Goal: Information Seeking & Learning: Check status

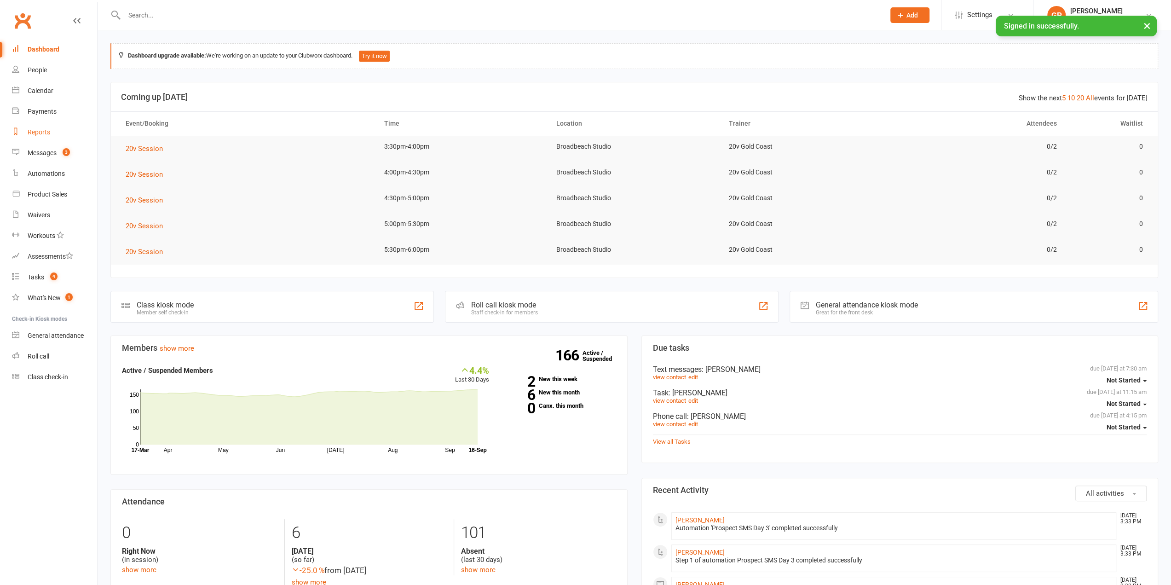
click at [41, 133] on div "Reports" at bounding box center [39, 131] width 23 height 7
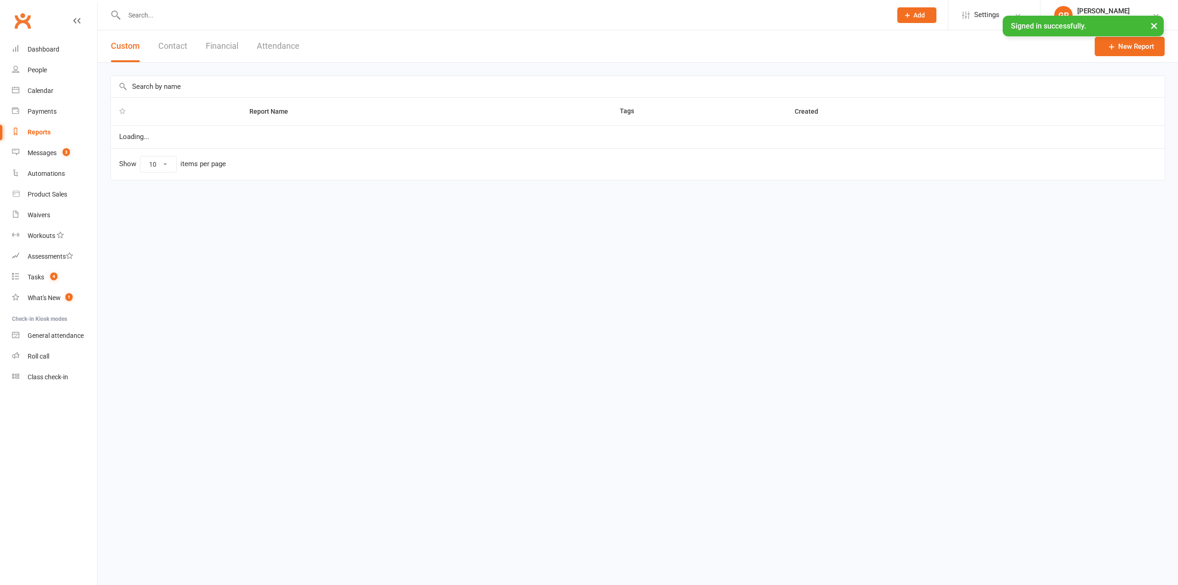
select select "100"
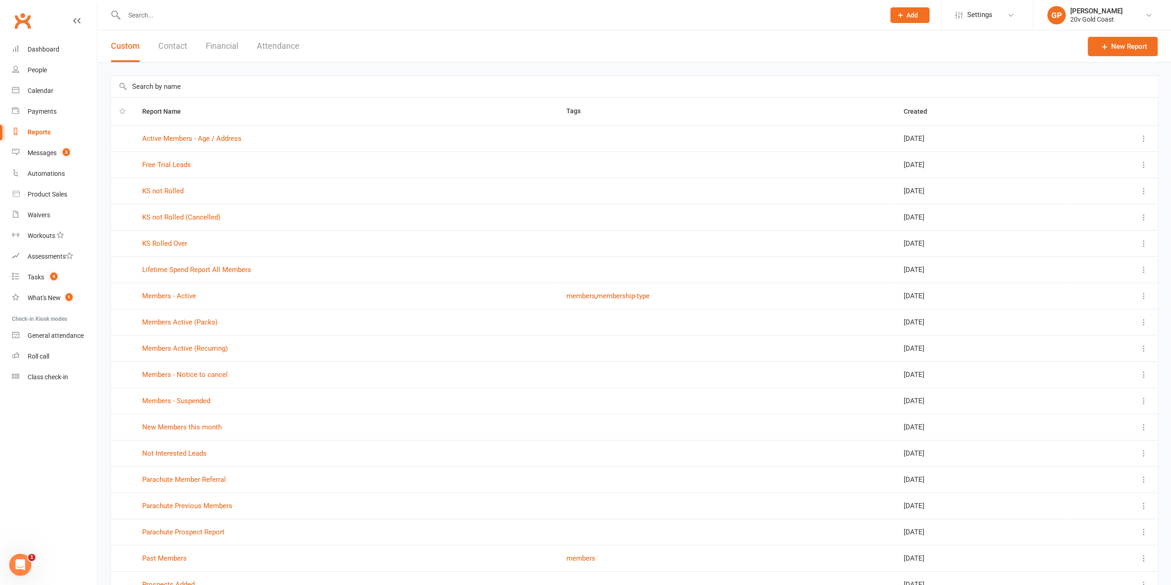
click at [218, 46] on button "Financial" at bounding box center [222, 46] width 33 height 32
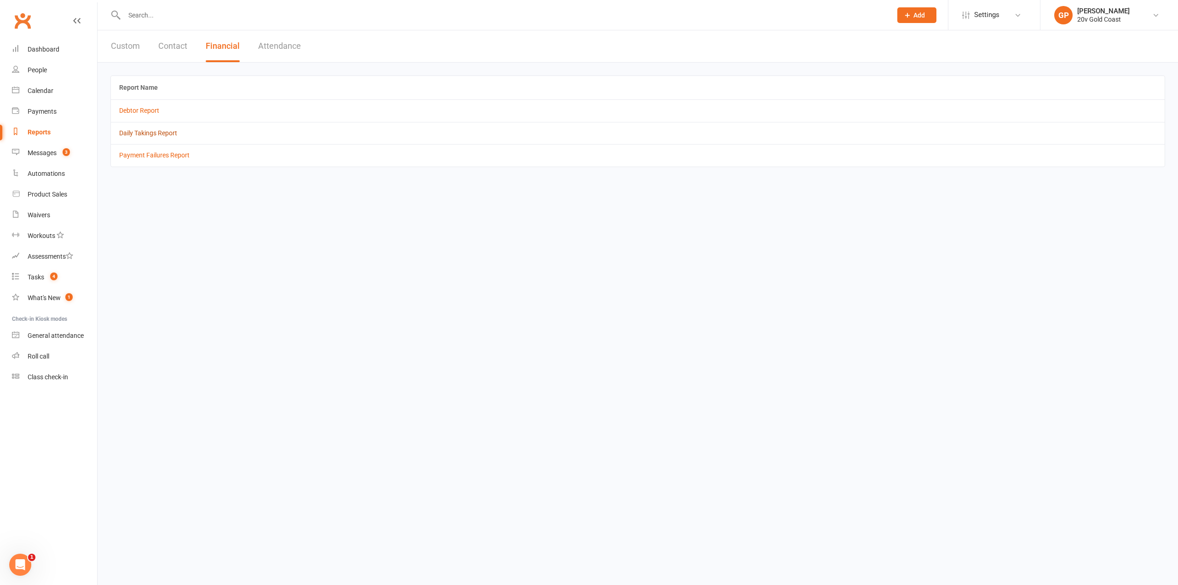
click at [151, 133] on link "Daily Takings Report" at bounding box center [148, 132] width 58 height 7
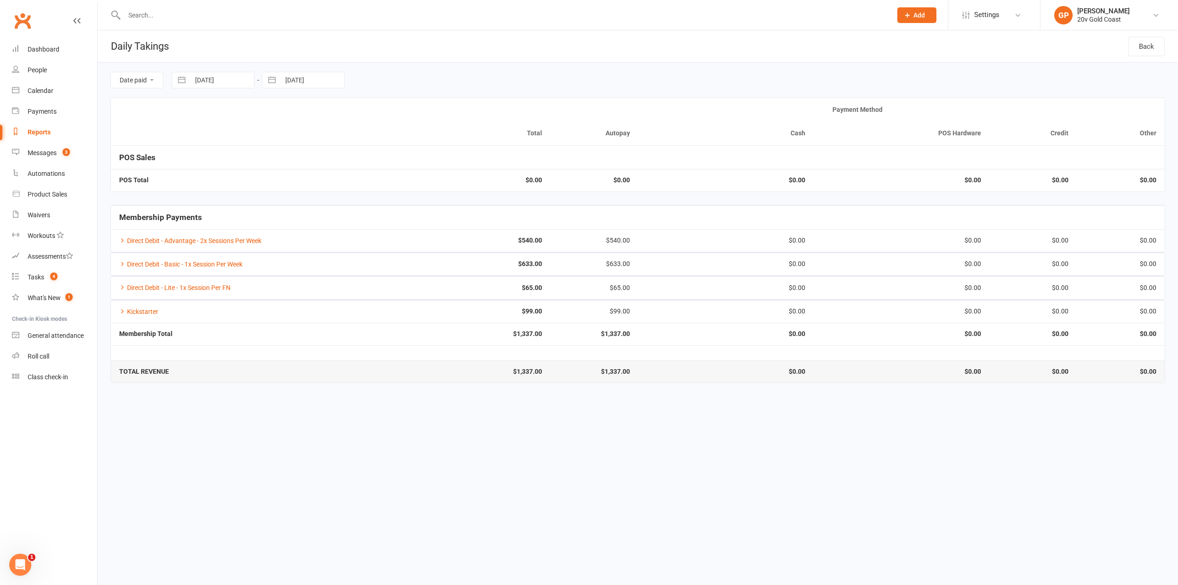
click at [184, 77] on button "button" at bounding box center [181, 80] width 17 height 16
select select "7"
select select "2025"
select select "8"
select select "2025"
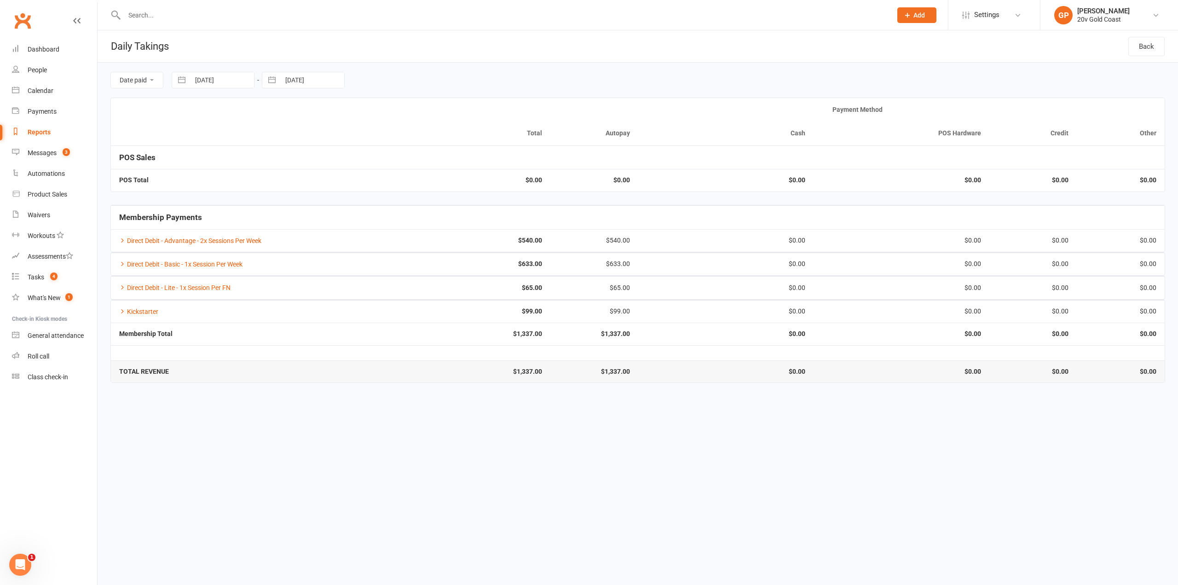
select select "9"
select select "2025"
click at [204, 144] on td "1" at bounding box center [209, 151] width 18 height 17
type input "[DATE]"
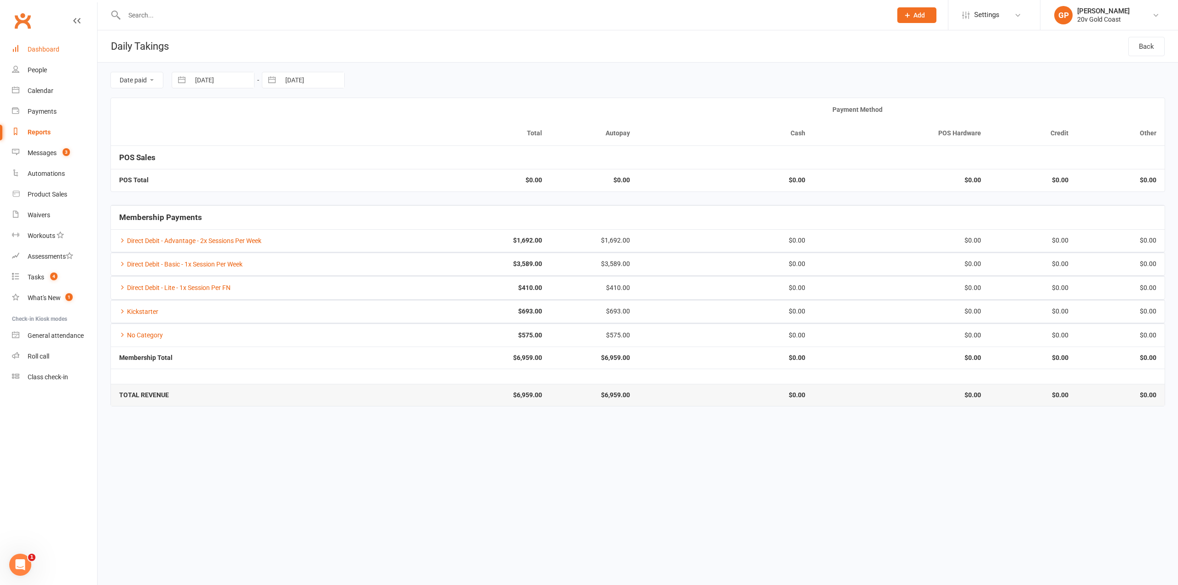
click at [39, 55] on link "Dashboard" at bounding box center [54, 49] width 85 height 21
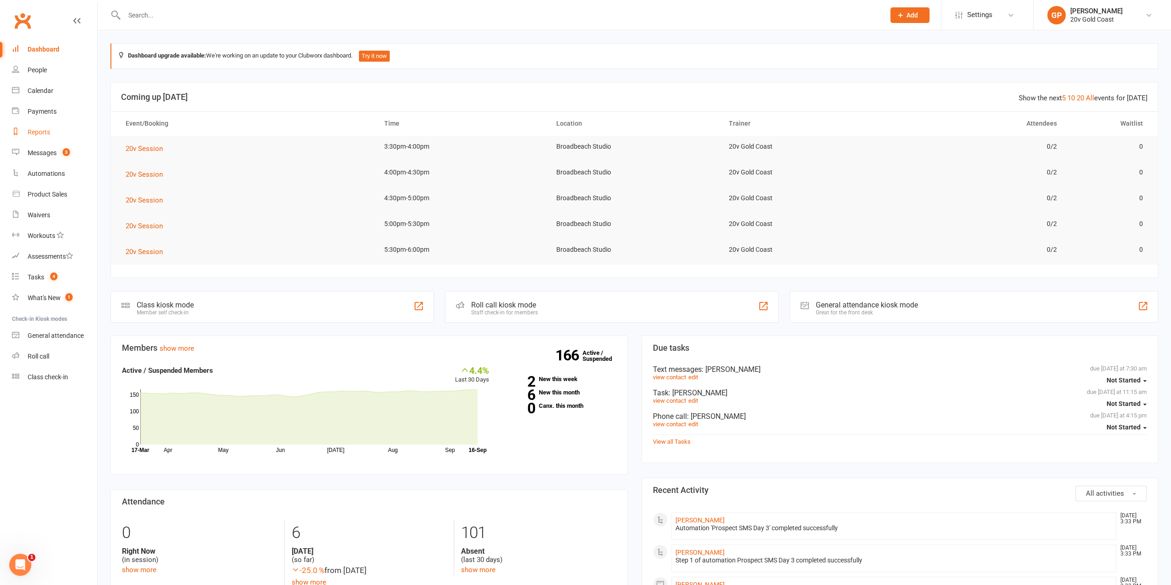
click at [45, 134] on div "Reports" at bounding box center [39, 131] width 23 height 7
select select "100"
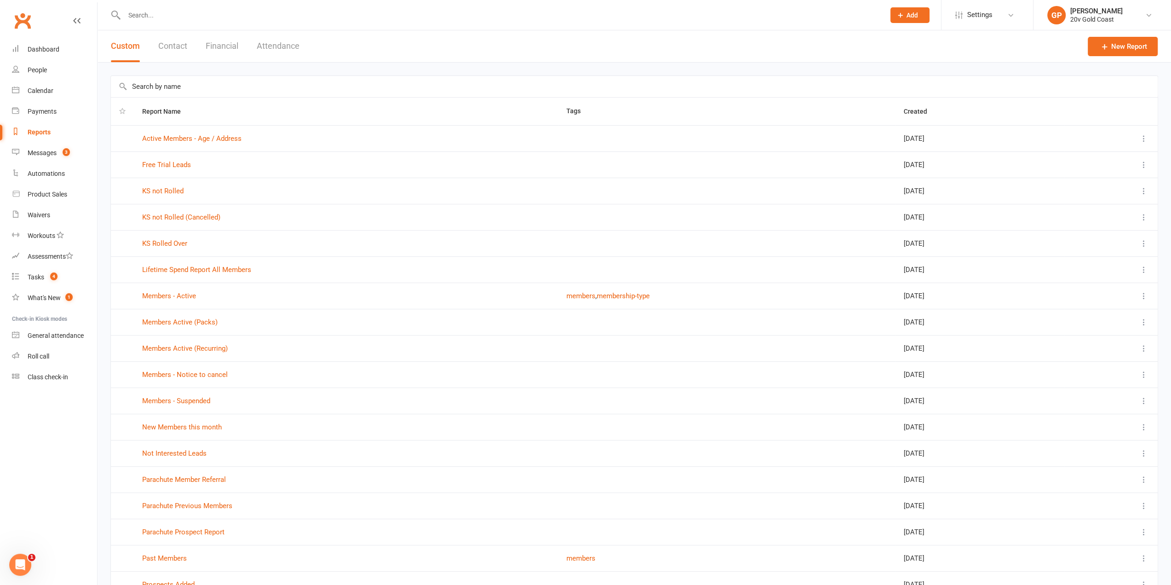
click at [231, 46] on button "Financial" at bounding box center [222, 46] width 33 height 32
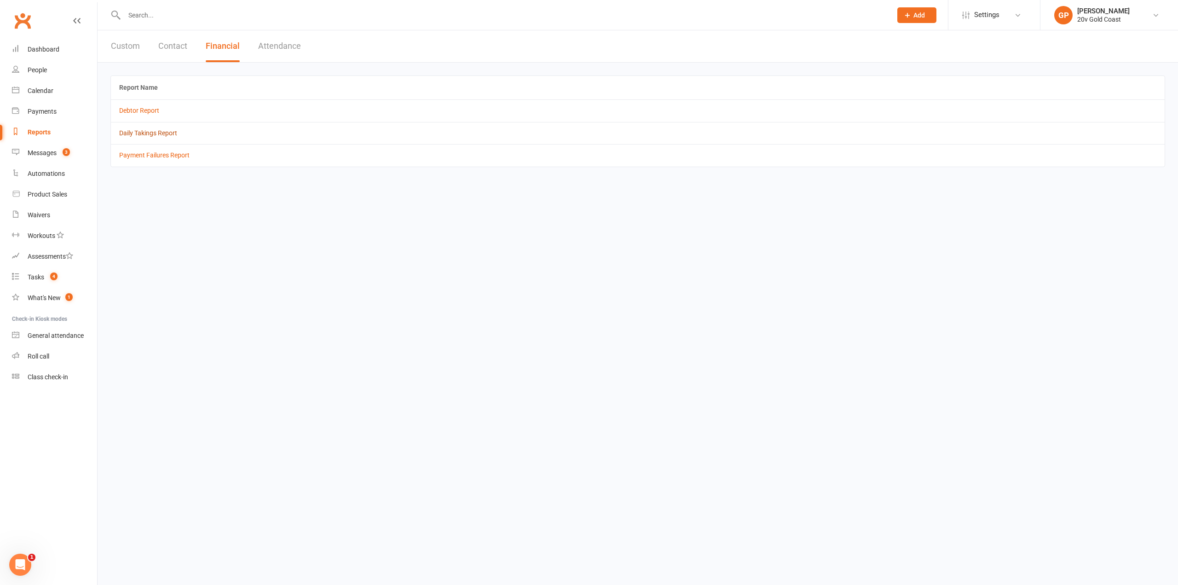
click at [150, 132] on link "Daily Takings Report" at bounding box center [148, 132] width 58 height 7
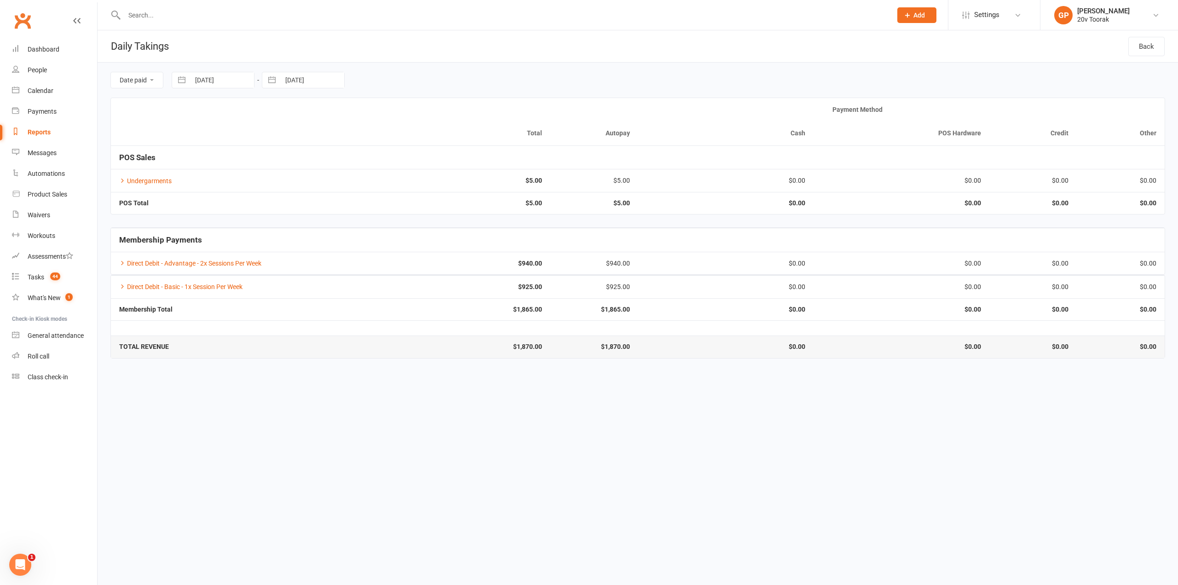
click at [180, 79] on button "button" at bounding box center [181, 80] width 17 height 16
select select "7"
select select "2025"
select select "8"
select select "2025"
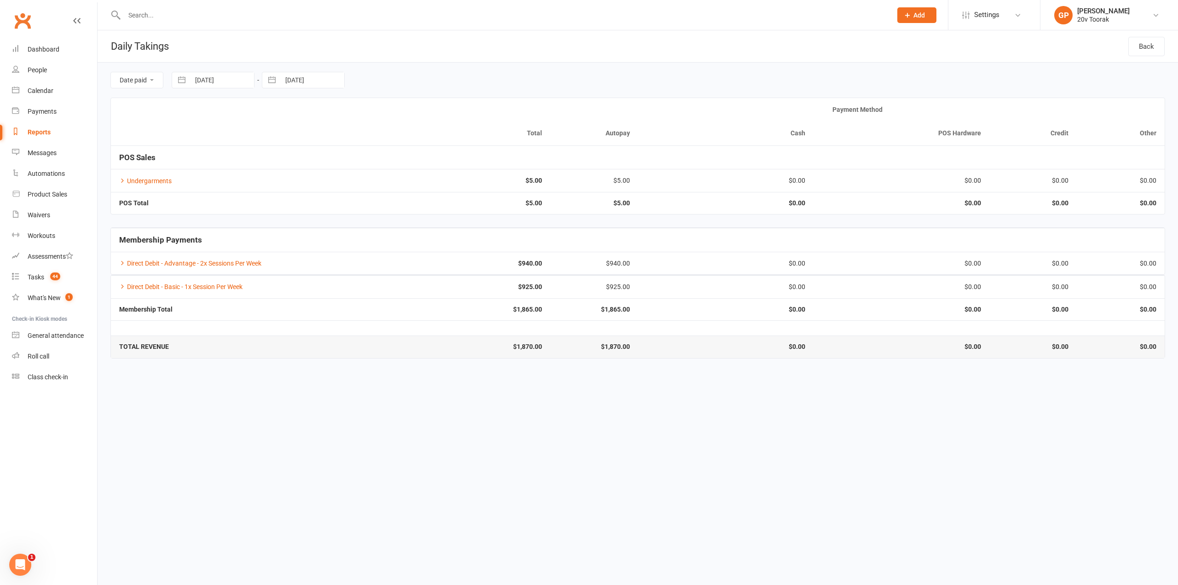
select select "9"
select select "2025"
click at [212, 148] on td "1" at bounding box center [209, 151] width 18 height 17
type input "[DATE]"
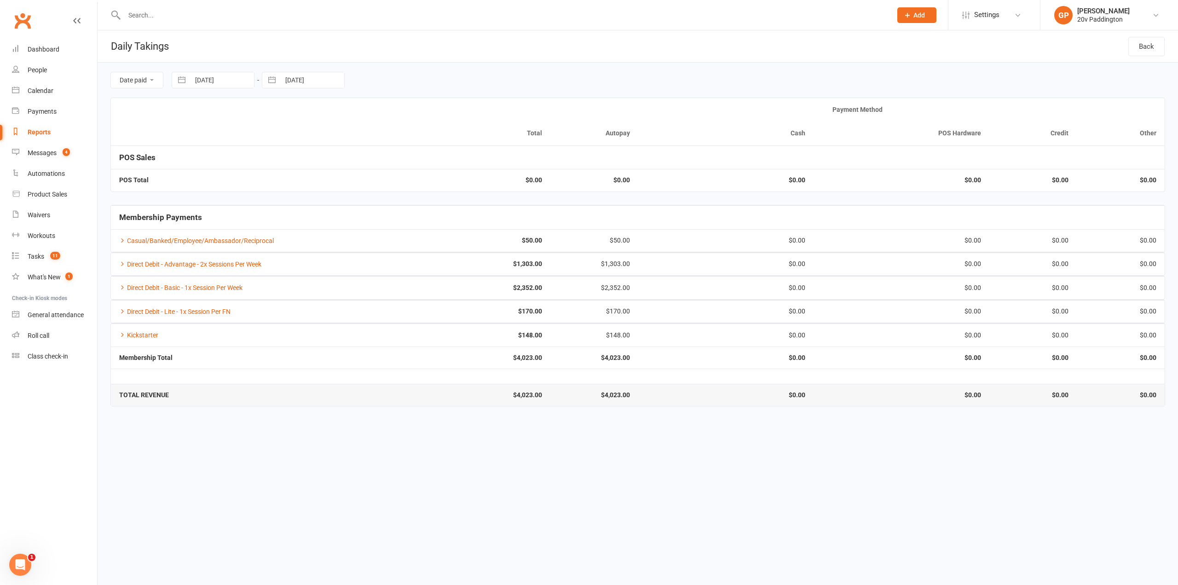
click at [183, 77] on button "button" at bounding box center [181, 80] width 17 height 16
select select "7"
select select "2025"
select select "8"
select select "2025"
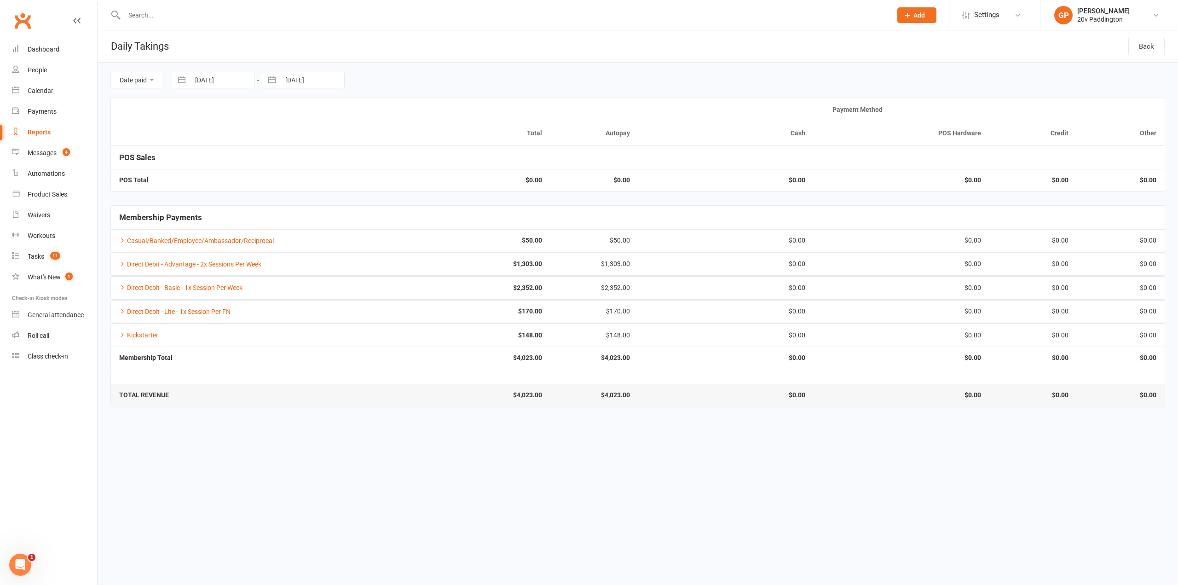
select select "9"
select select "2025"
click at [212, 150] on td "1" at bounding box center [209, 151] width 18 height 17
type input "[DATE]"
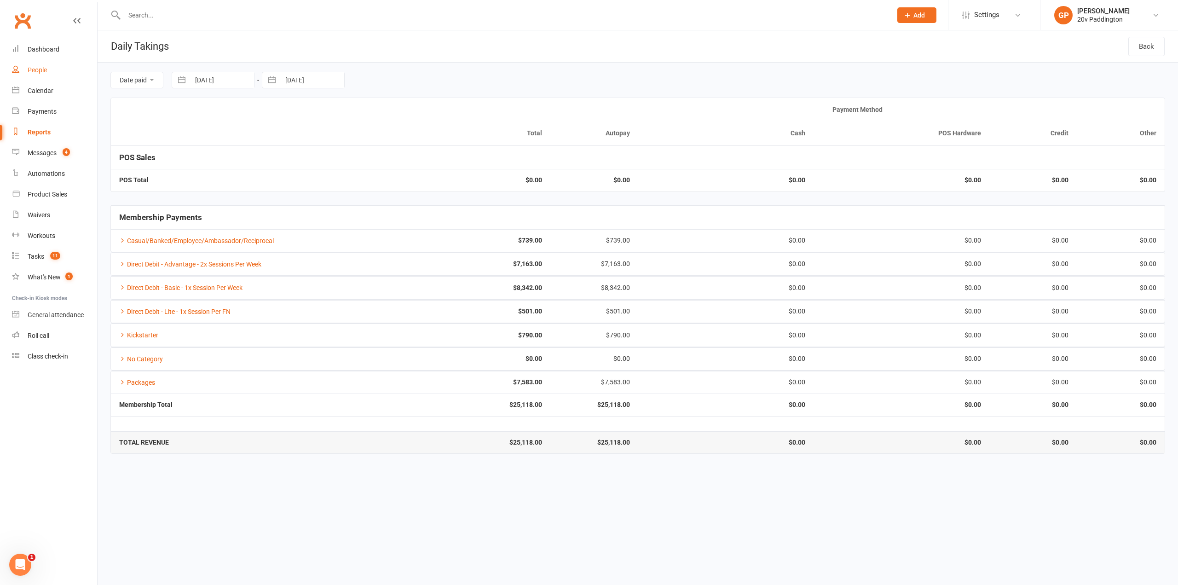
click at [41, 73] on div "People" at bounding box center [37, 69] width 19 height 7
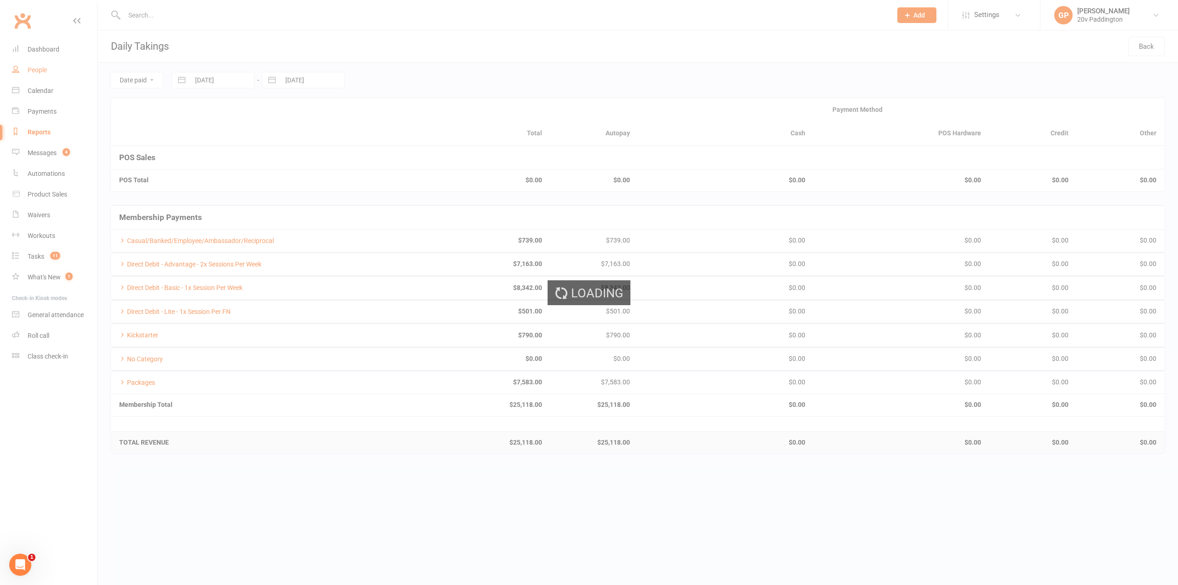
select select "100"
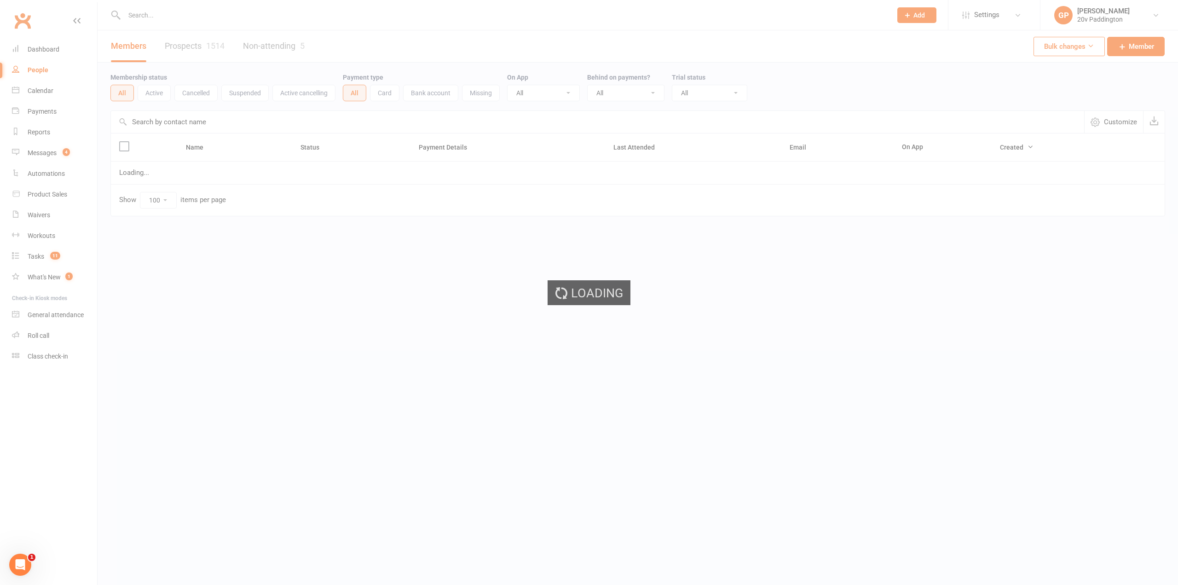
click at [40, 55] on ui-view "Prospect Member Non-attending contact Class / event Appointment Task Membership…" at bounding box center [589, 127] width 1178 height 250
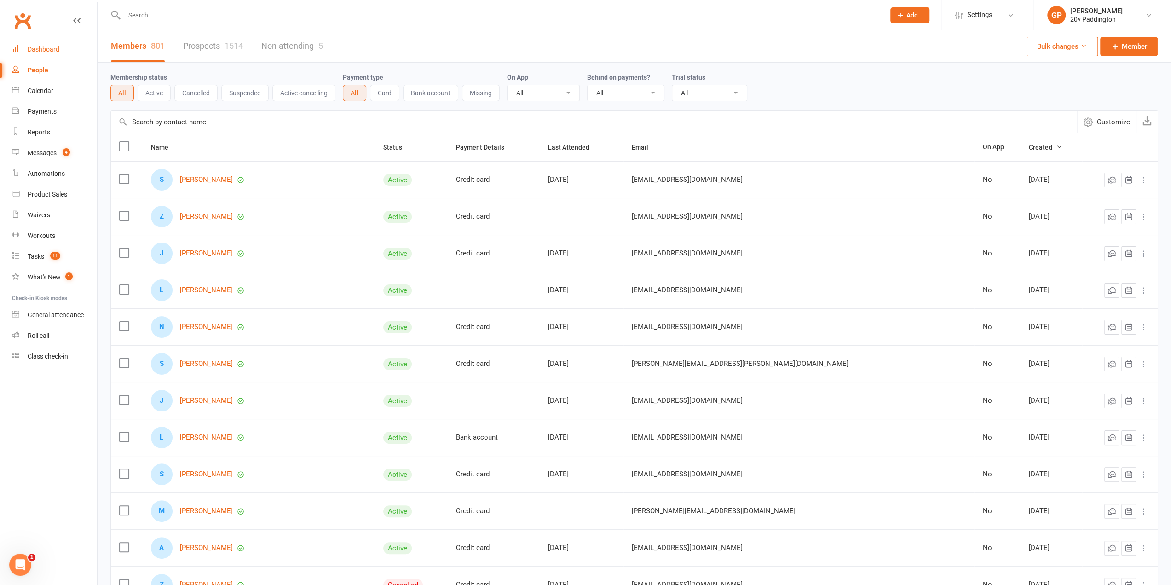
click at [55, 48] on div "Dashboard" at bounding box center [44, 49] width 32 height 7
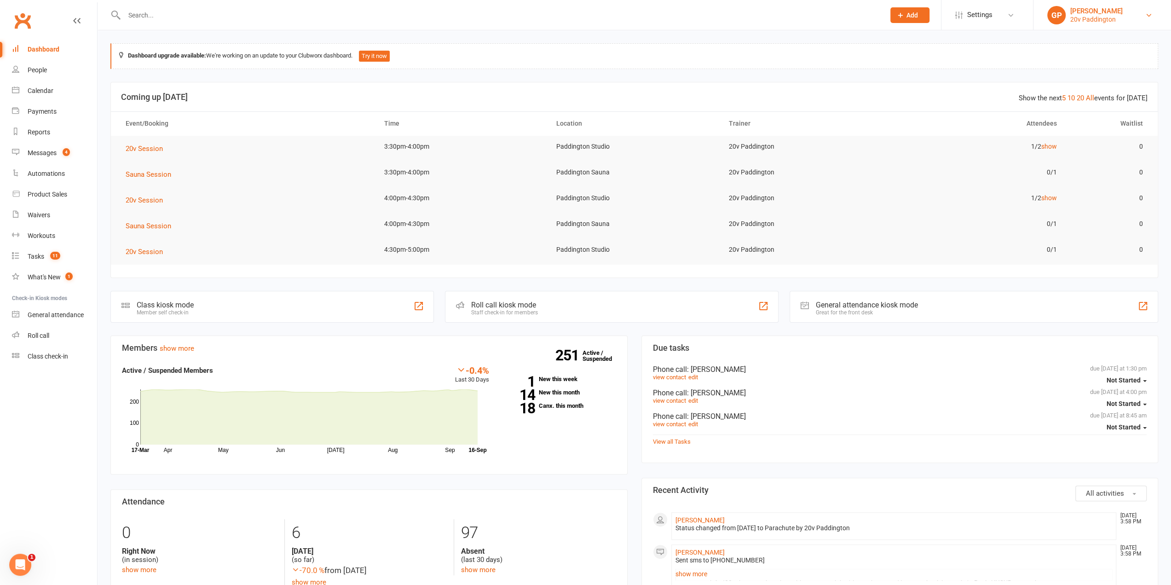
click at [1130, 17] on link "GP Graham Pearson 20v Paddington" at bounding box center [1102, 15] width 110 height 18
click at [1091, 105] on link "Switch to: 20v Toorak" at bounding box center [1102, 105] width 138 height 21
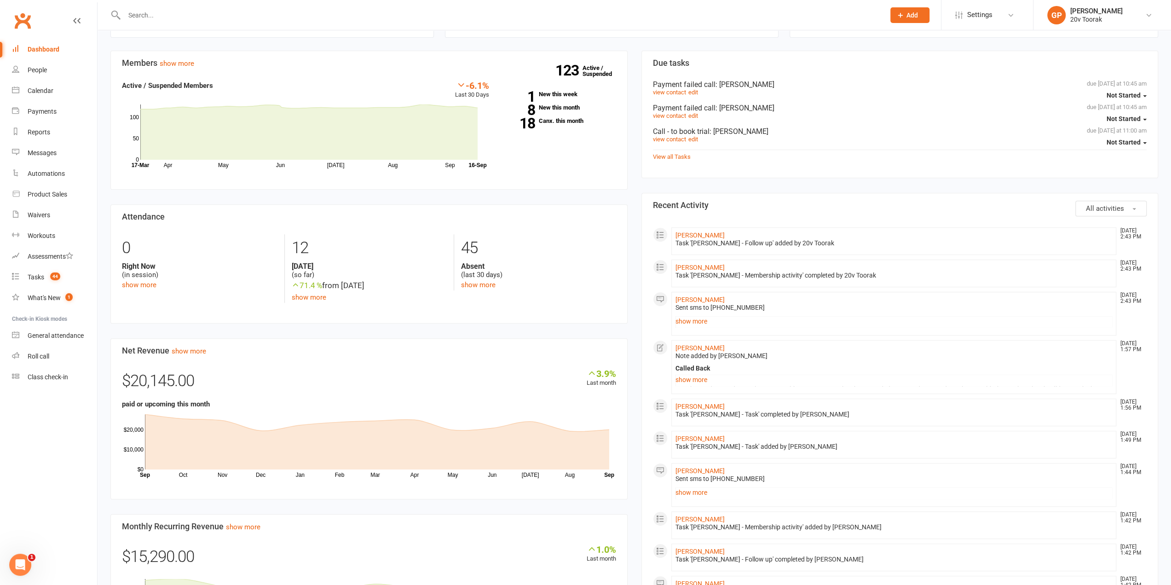
scroll to position [276, 0]
